Goal: Find specific page/section: Find specific page/section

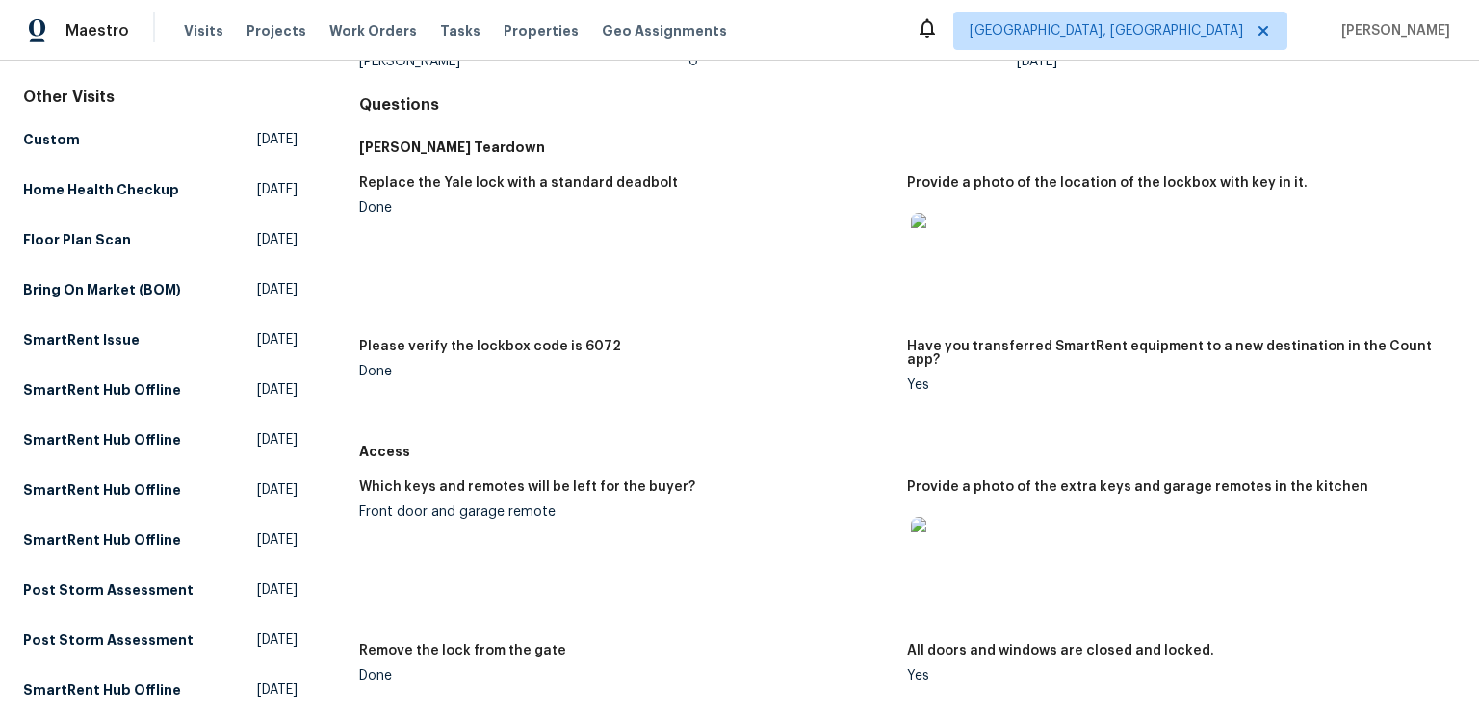
scroll to position [329, 0]
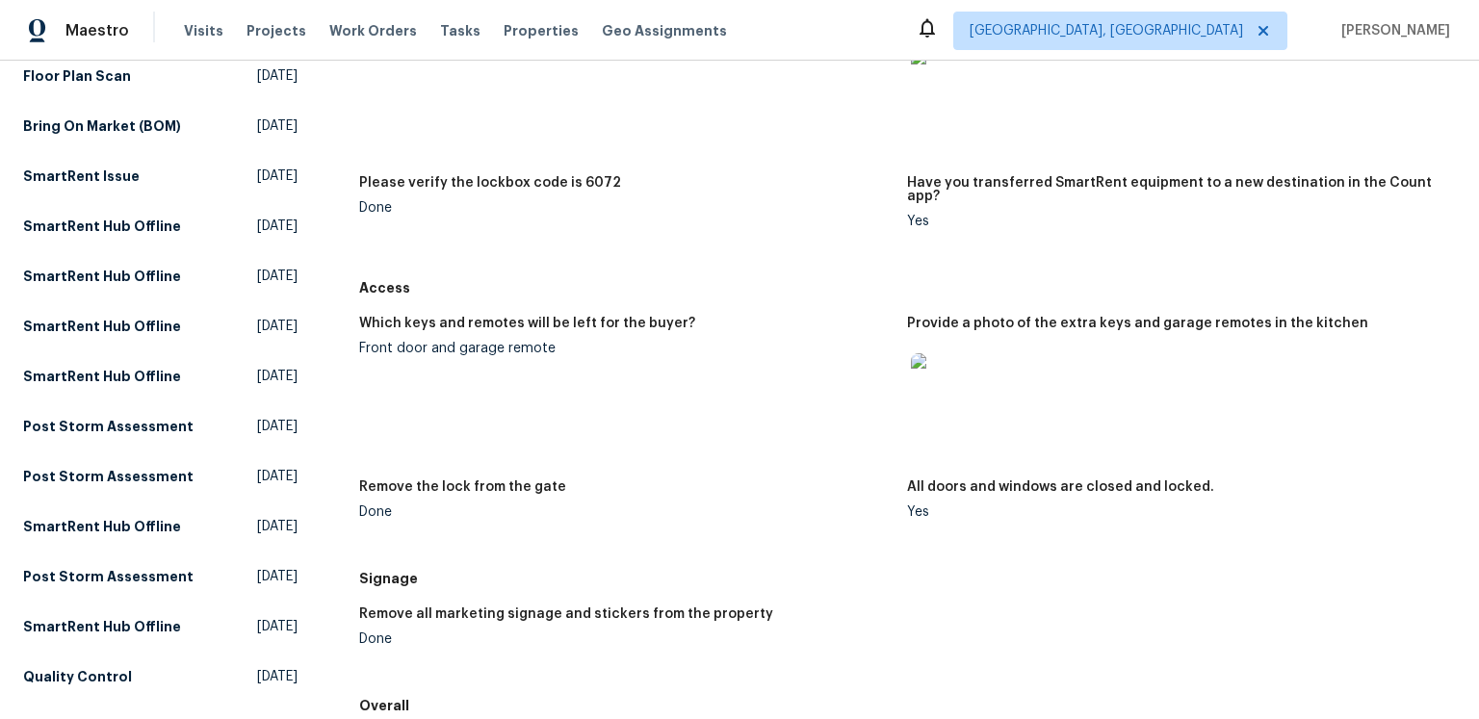
click at [920, 415] on img at bounding box center [942, 384] width 62 height 62
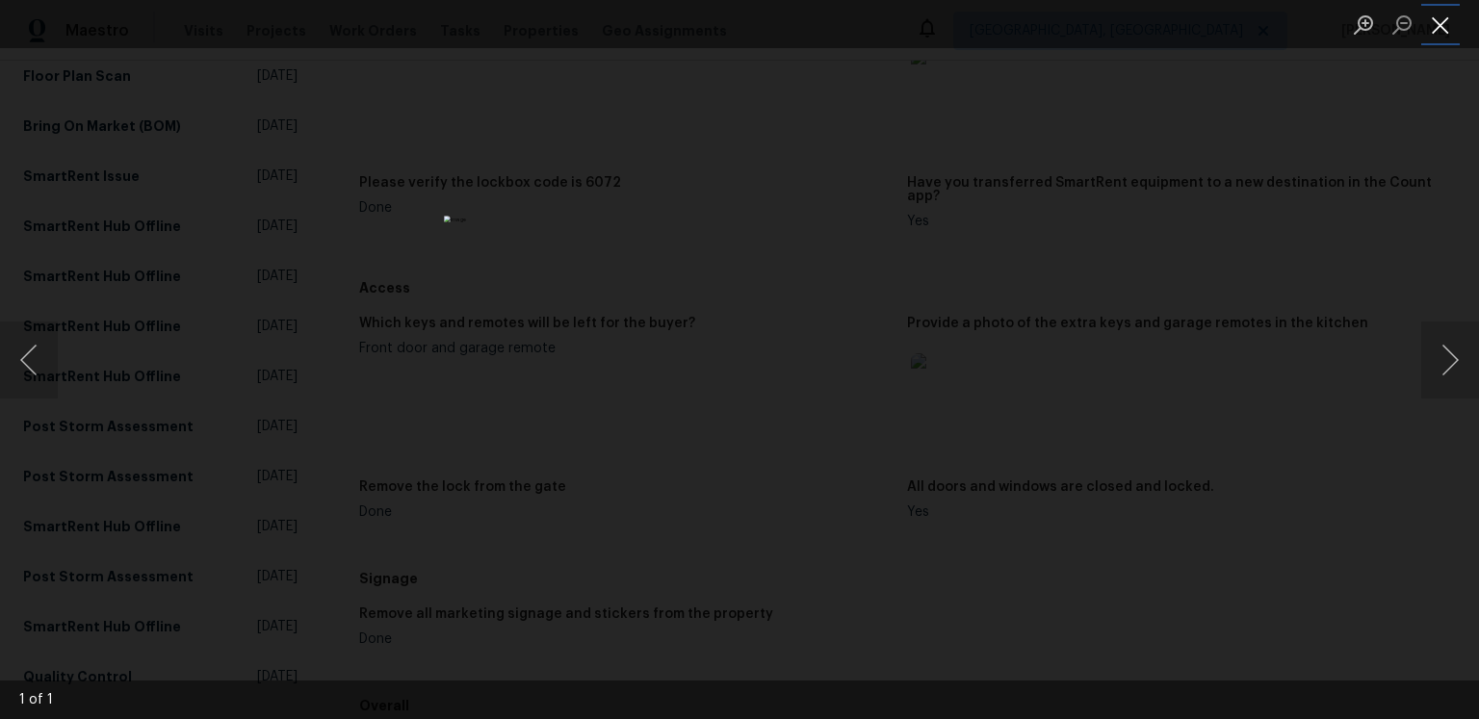
click at [1441, 30] on button "Close lightbox" at bounding box center [1441, 25] width 39 height 34
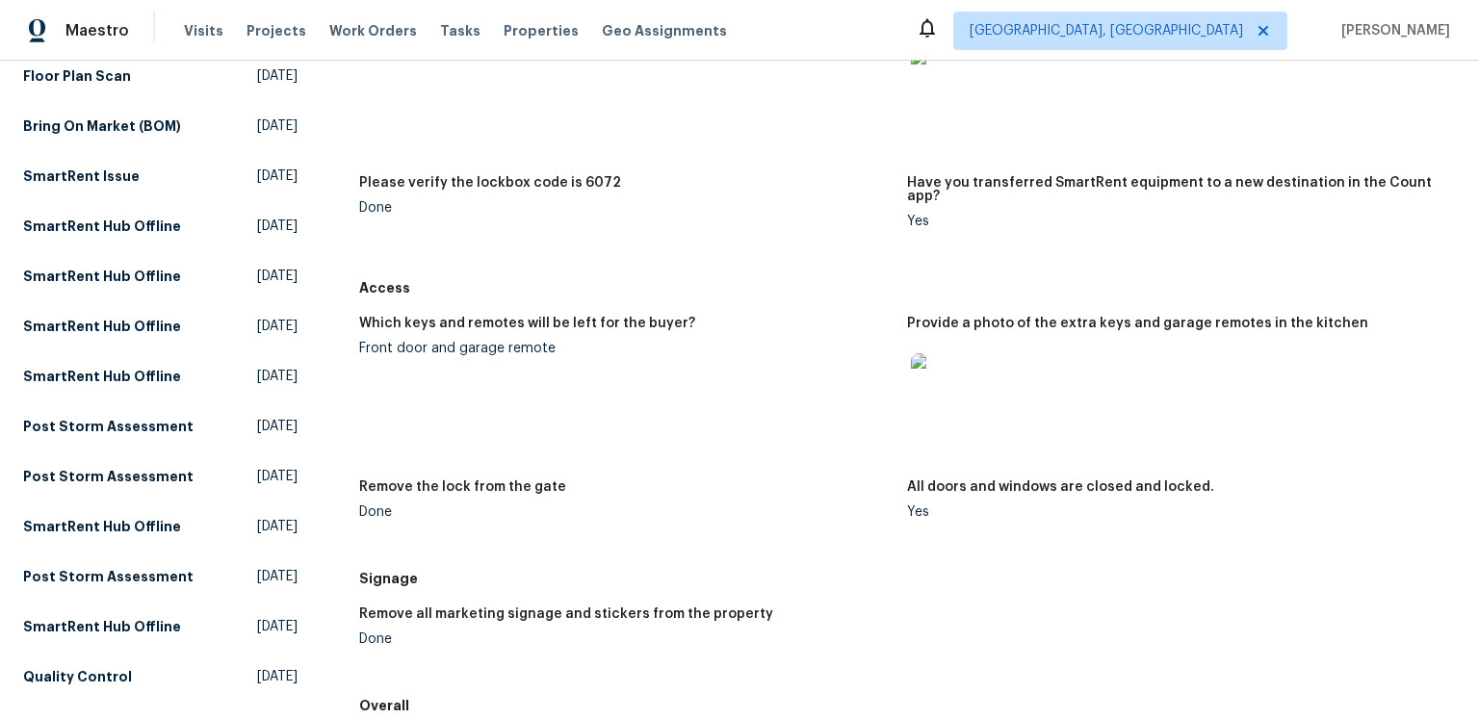
scroll to position [0, 0]
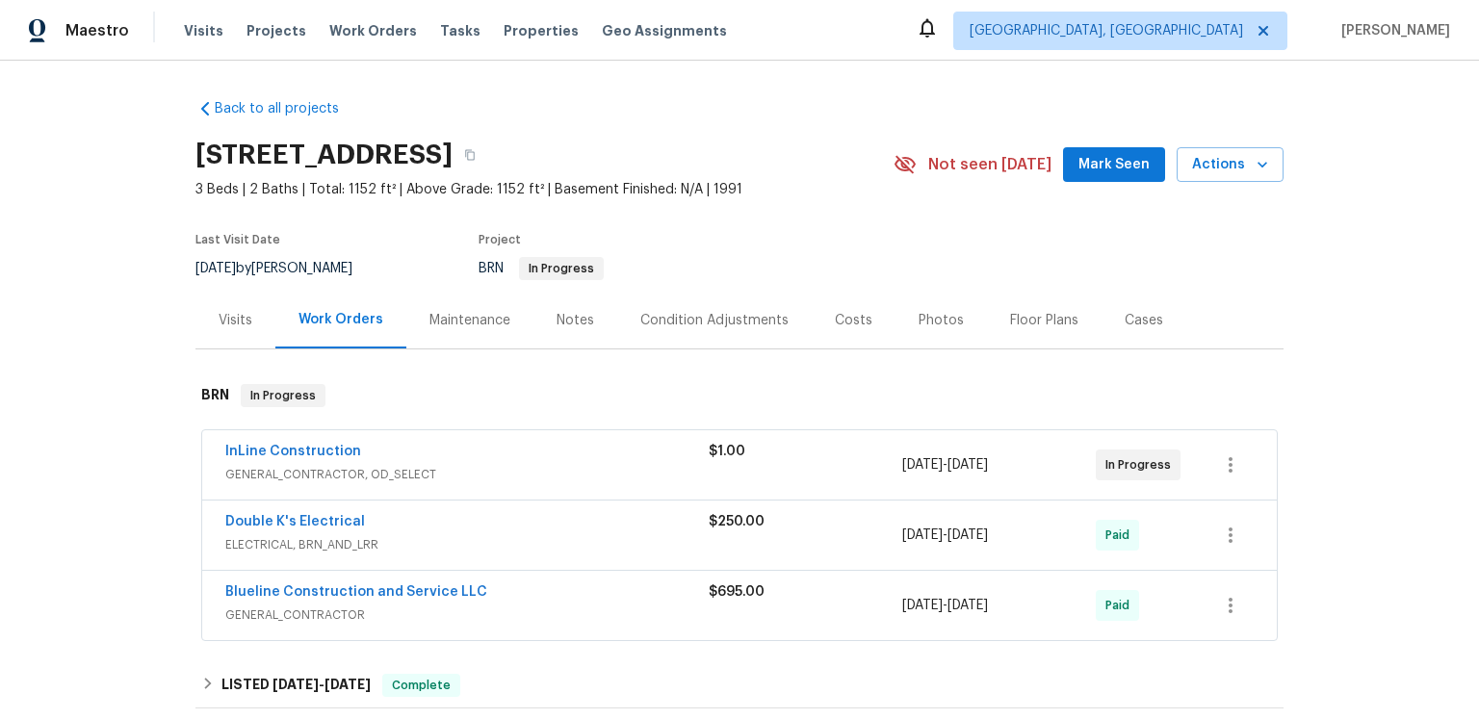
scroll to position [58, 0]
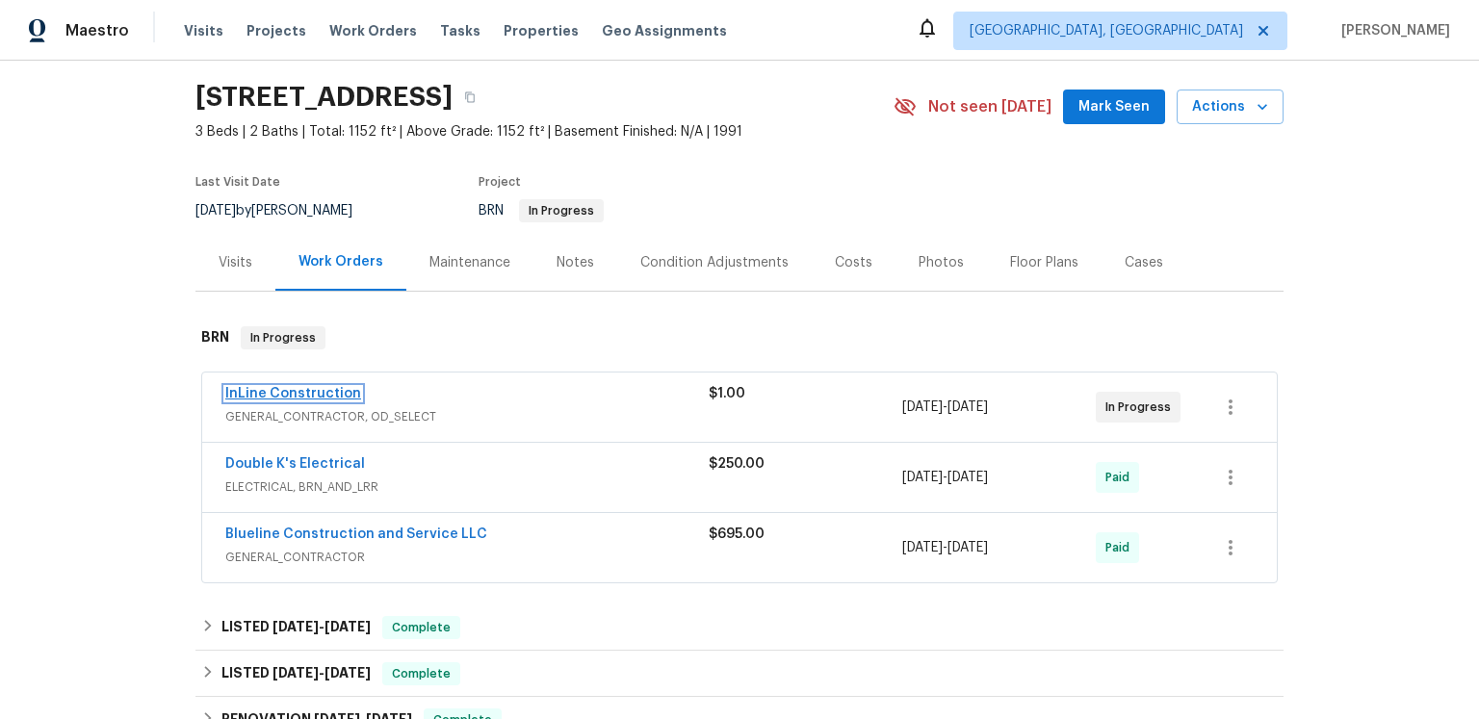
click at [360, 401] on link "InLine Construction" at bounding box center [293, 393] width 136 height 13
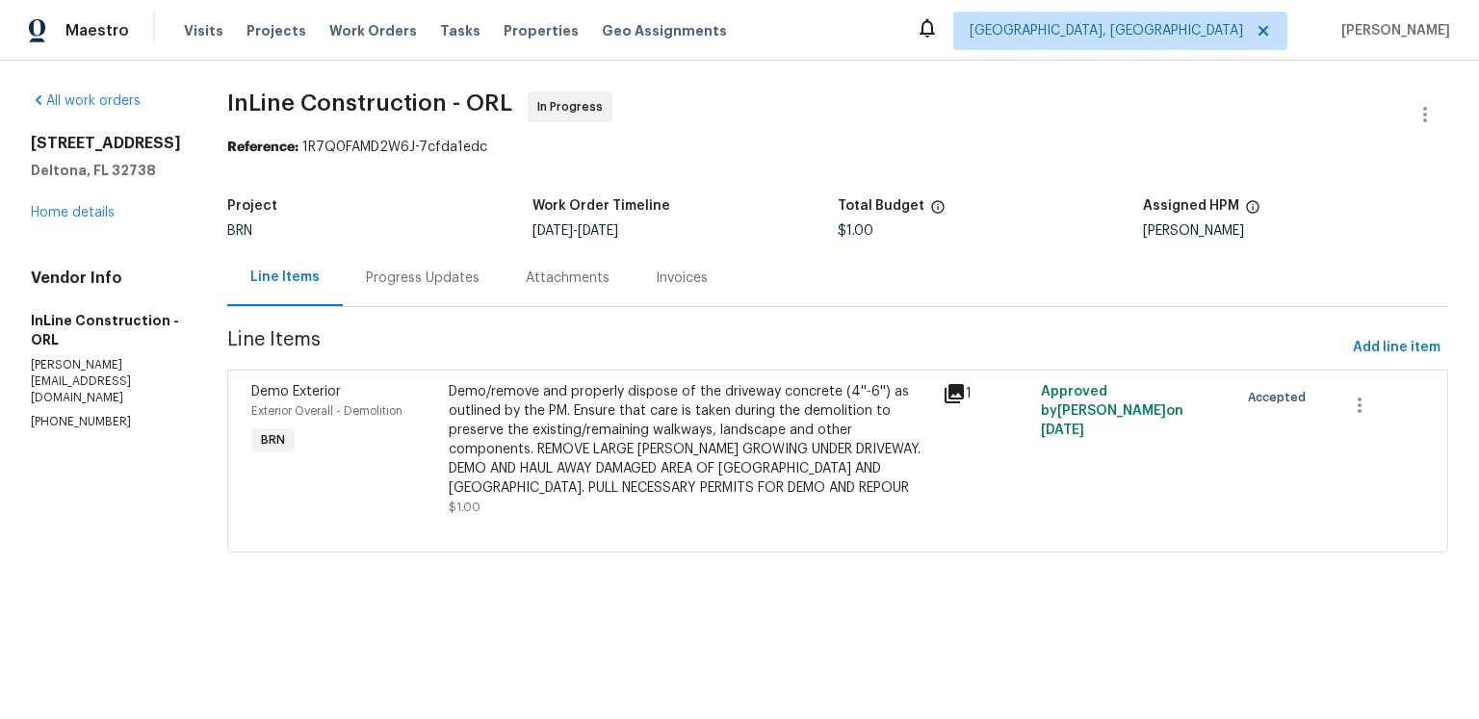
click at [480, 288] on div "Progress Updates" at bounding box center [423, 278] width 114 height 19
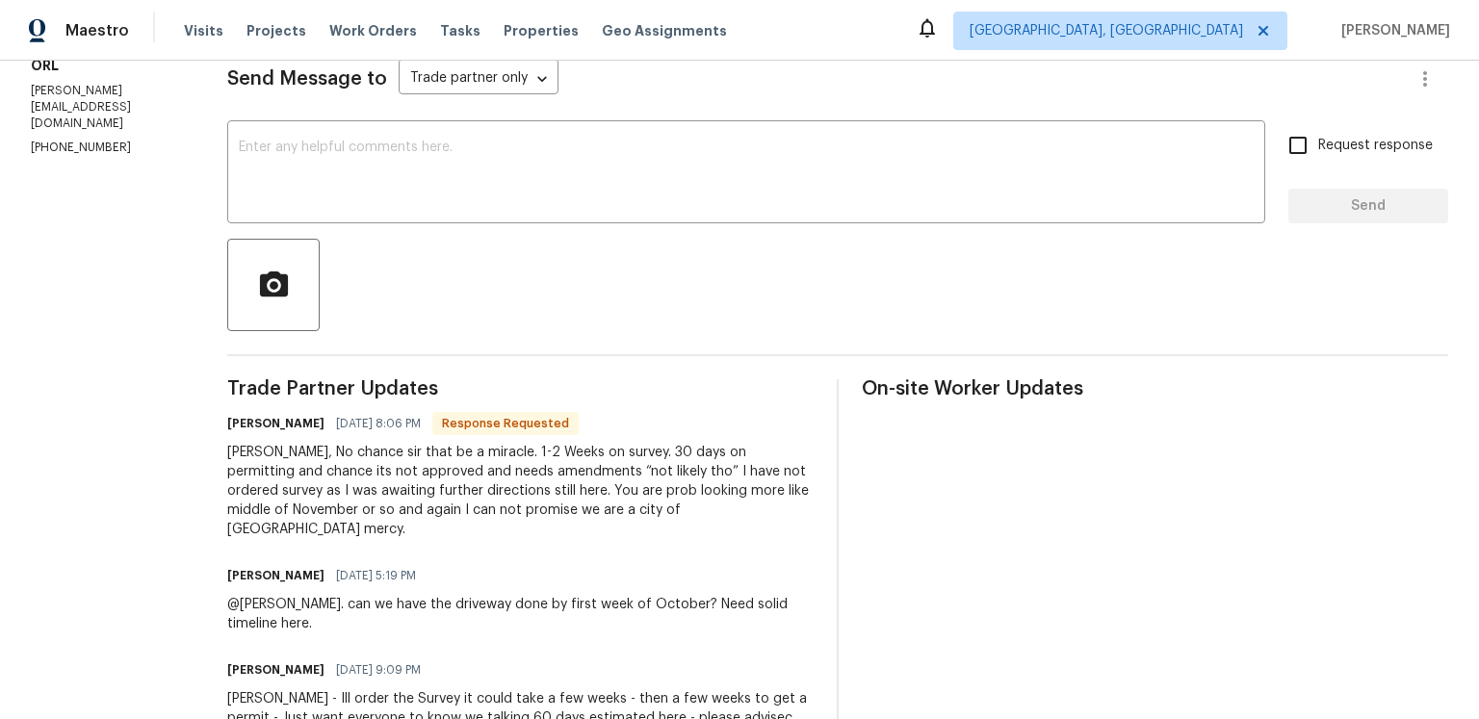
scroll to position [474, 0]
